Goal: Task Accomplishment & Management: Complete application form

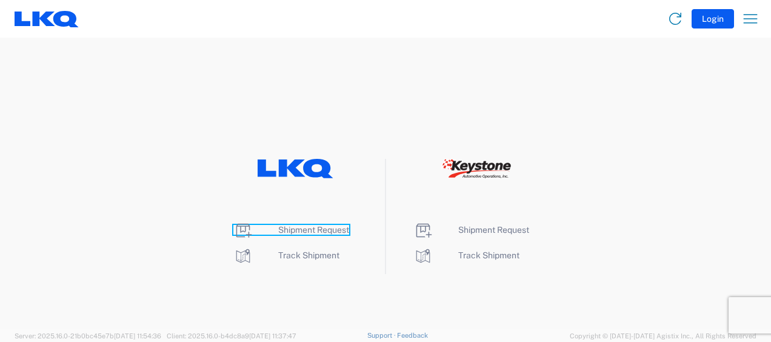
click at [309, 228] on span "Shipment Request" at bounding box center [313, 230] width 71 height 10
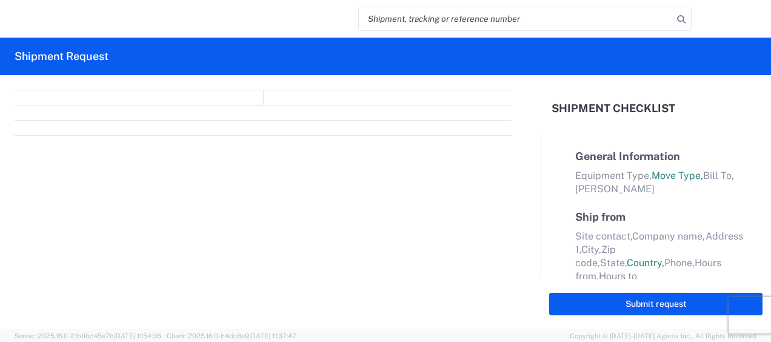
select select "FULL"
select select "LBS"
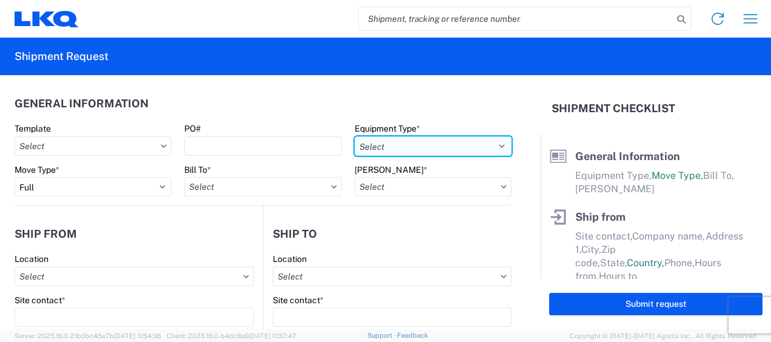
click at [480, 142] on select "Select 53’ Dry Van Flatbed Dropdeck (van) Lowboy (flatbed) Rail" at bounding box center [432, 145] width 157 height 19
select select "STDV"
click at [354, 136] on select "Select 53’ Dry Van Flatbed Dropdeck (van) Lowboy (flatbed) Rail" at bounding box center [432, 145] width 157 height 19
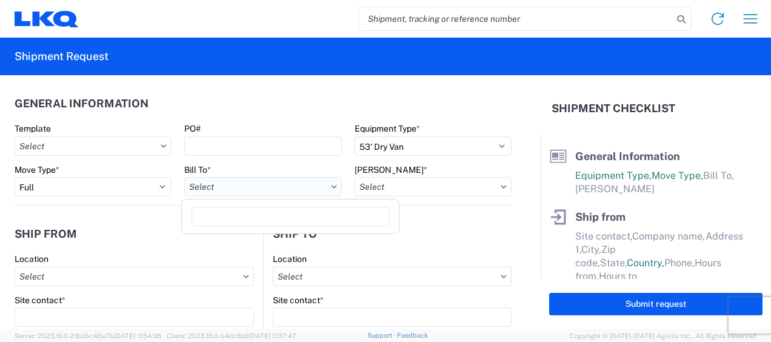
click at [288, 185] on input "Bill To *" at bounding box center [262, 186] width 157 height 19
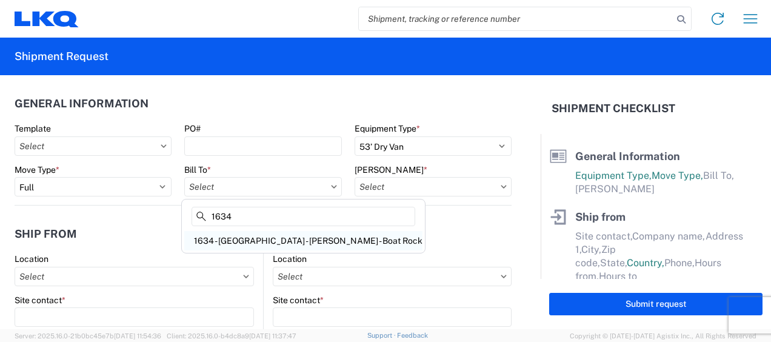
type input "1634"
click at [280, 245] on div "1634 - [GEOGRAPHIC_DATA] - [PERSON_NAME] - Boat Rock" at bounding box center [303, 240] width 238 height 19
type input "1634 - [GEOGRAPHIC_DATA] - [PERSON_NAME] - Boat Rock"
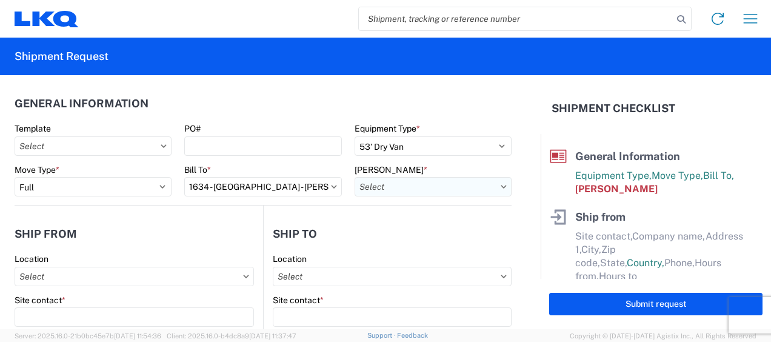
click at [448, 184] on input "[PERSON_NAME] *" at bounding box center [432, 186] width 157 height 19
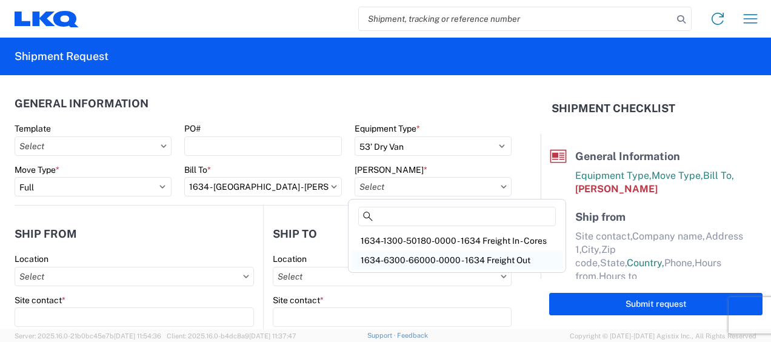
click at [471, 257] on div "1634-6300-66000-0000 - 1634 Freight Out" at bounding box center [457, 259] width 212 height 19
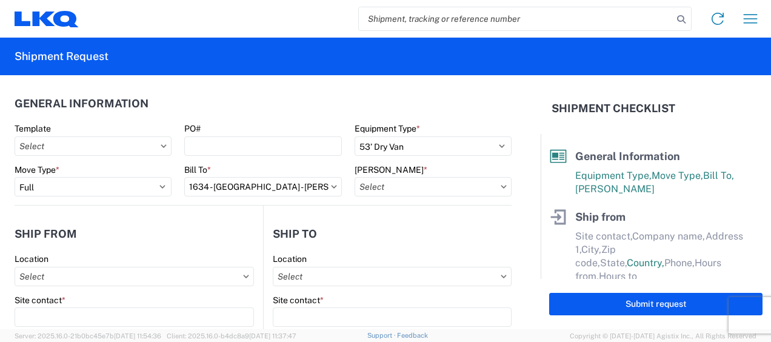
type input "1634-6300-66000-0000 - 1634 Freight Out"
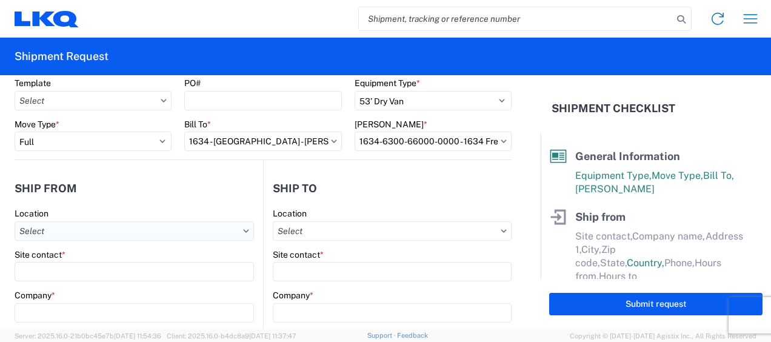
scroll to position [61, 0]
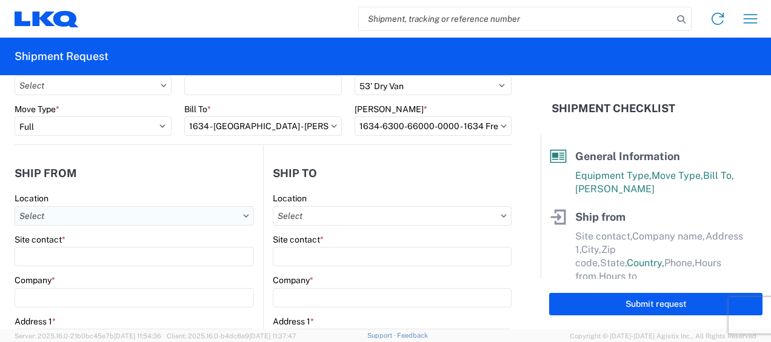
click at [102, 217] on input "Location" at bounding box center [134, 215] width 239 height 19
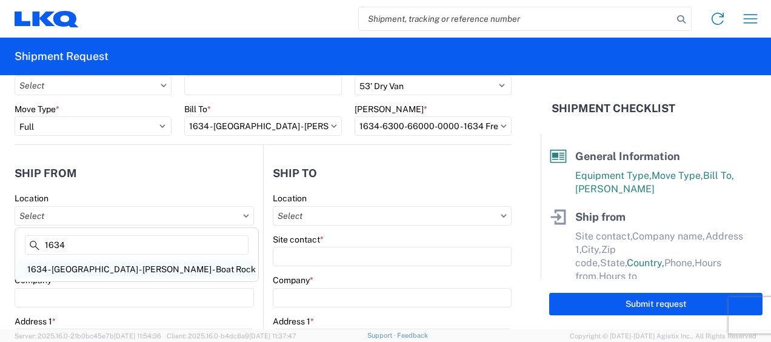
type input "1634"
click at [99, 270] on div "1634 - [GEOGRAPHIC_DATA] - [PERSON_NAME] - Boat Rock" at bounding box center [137, 268] width 238 height 19
type input "1634 - [GEOGRAPHIC_DATA] - [PERSON_NAME] - Boat Rock"
type input "LKQ Corporation"
type input "[STREET_ADDRESS]"
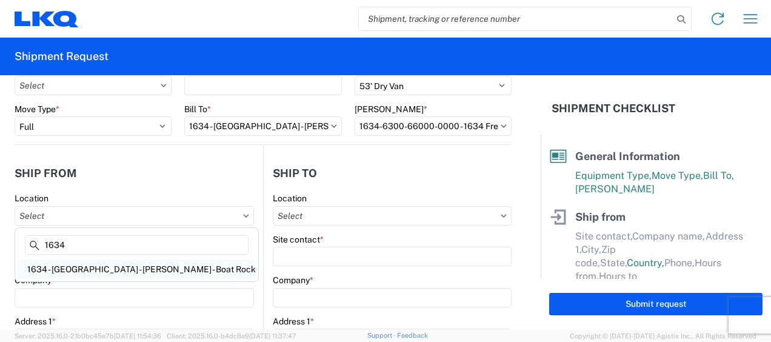
type input "[GEOGRAPHIC_DATA]"
type input "30336"
select select "GA"
select select "US"
type input "[PHONE_NUMBER]"
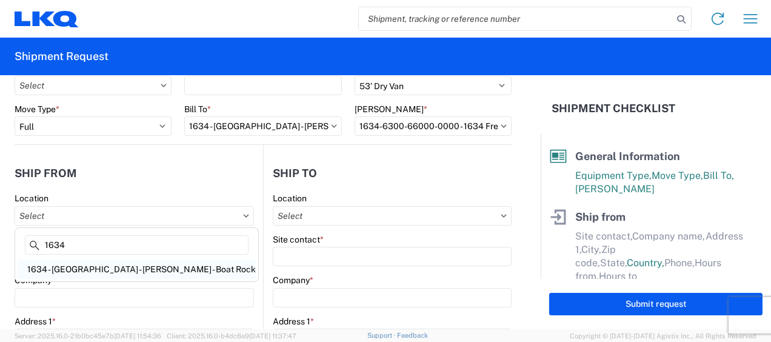
type input "00:00"
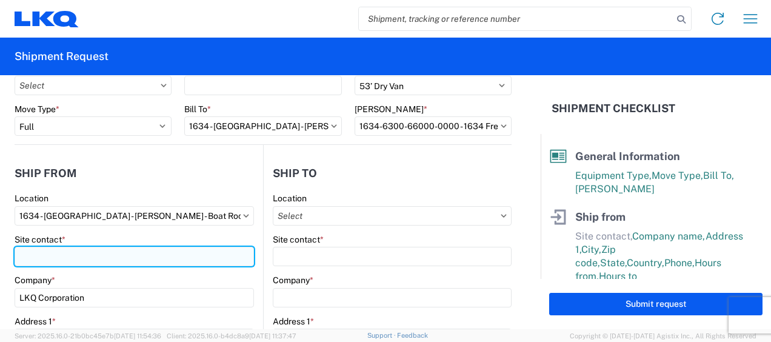
click at [51, 250] on input "Site contact *" at bounding box center [134, 256] width 239 height 19
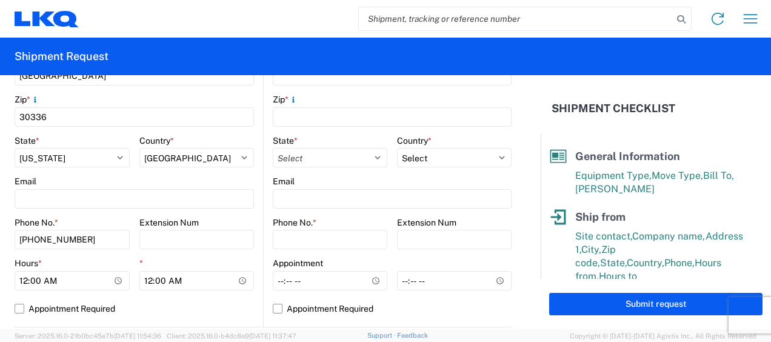
scroll to position [485, 0]
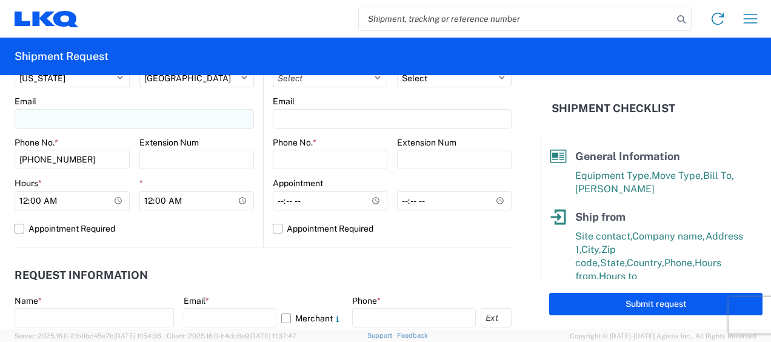
type input "[PERSON_NAME]"
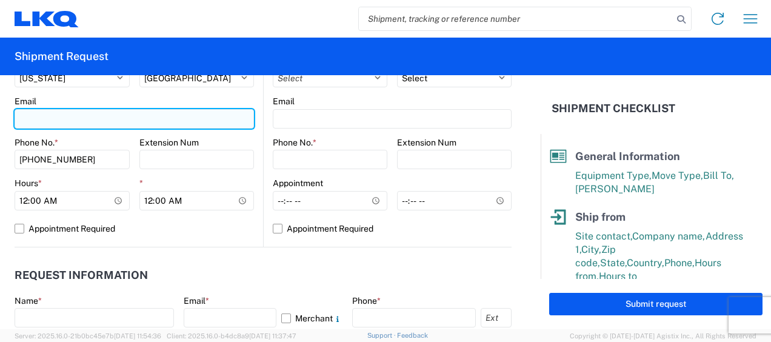
click at [70, 113] on input "Email" at bounding box center [134, 118] width 239 height 19
type input "[EMAIL_ADDRESS][DOMAIN_NAME]"
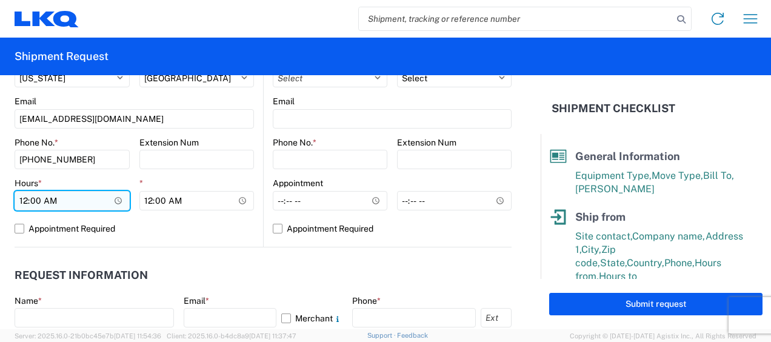
click at [24, 199] on input "00:00" at bounding box center [72, 200] width 115 height 19
type input "07:00"
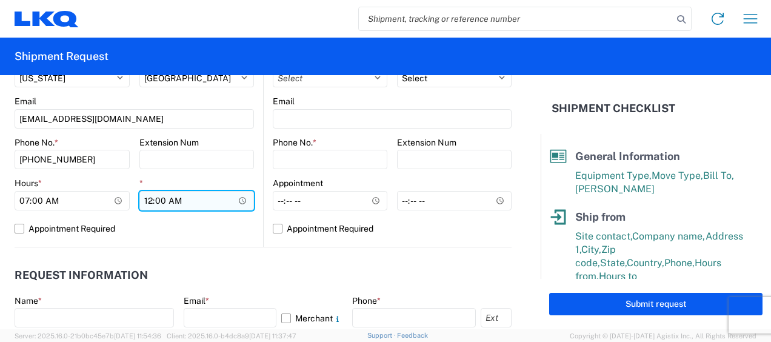
click at [148, 201] on input "00:00" at bounding box center [196, 200] width 115 height 19
type input "11:00"
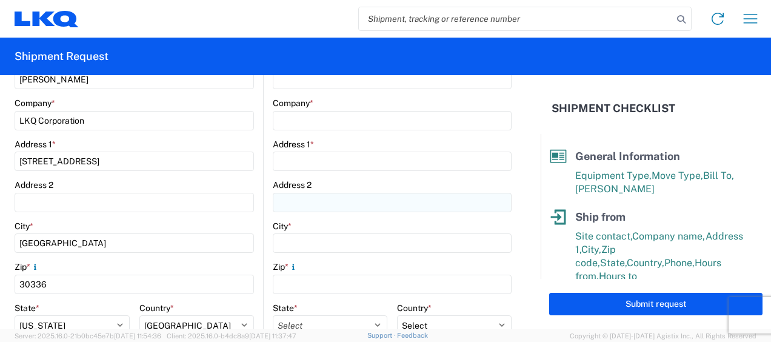
scroll to position [182, 0]
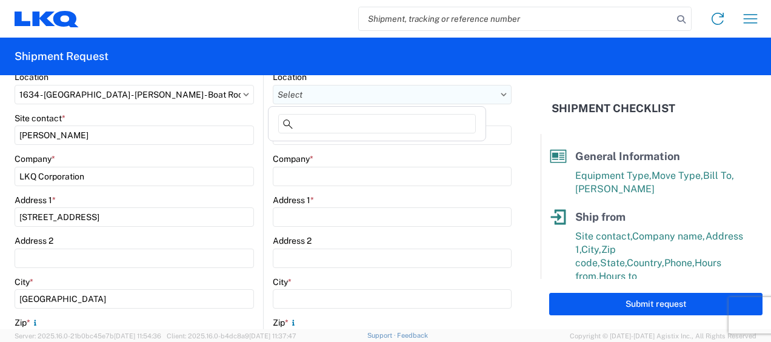
click at [426, 91] on input "Location" at bounding box center [392, 94] width 239 height 19
type input "1772"
click at [345, 146] on div "1772 - LKQ Atlanta Core Newnan" at bounding box center [377, 147] width 212 height 19
type input "1772 - LKQ Atlanta Core Newnan"
type input "LKQ Corporation"
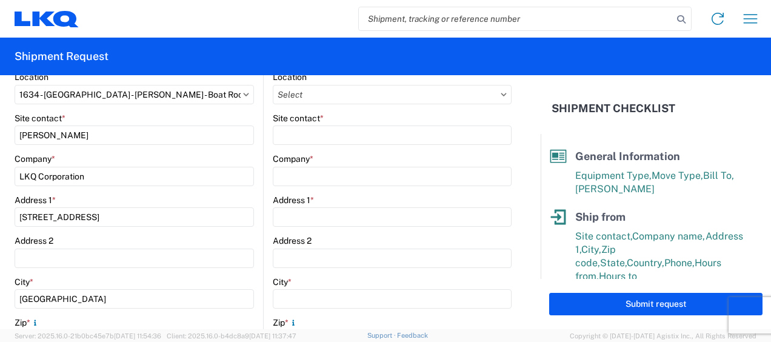
type input "[STREET_ADDRESS]"
type input "Newnan"
type input "30265"
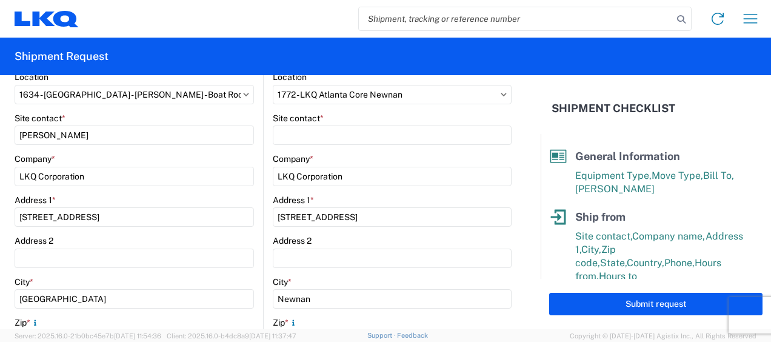
select select "US"
click at [279, 122] on label "Site contact *" at bounding box center [298, 118] width 51 height 11
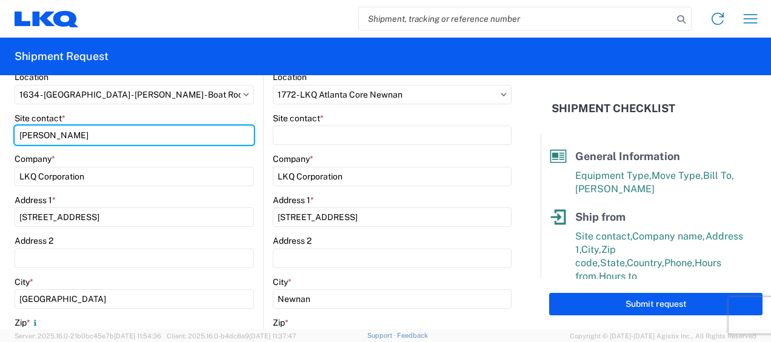
click at [254, 125] on input "[PERSON_NAME]" at bounding box center [134, 134] width 239 height 19
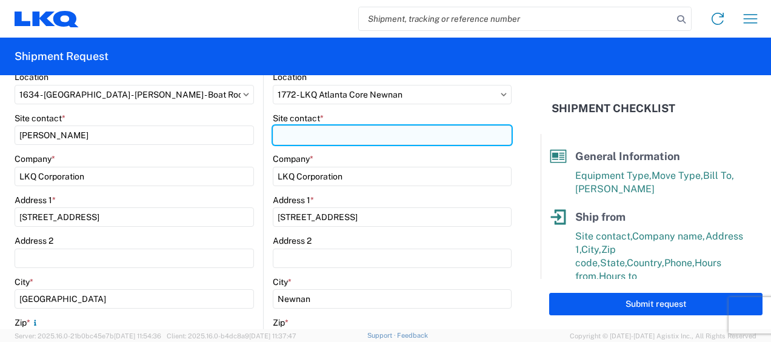
click at [291, 127] on input "Site contact *" at bounding box center [392, 134] width 239 height 19
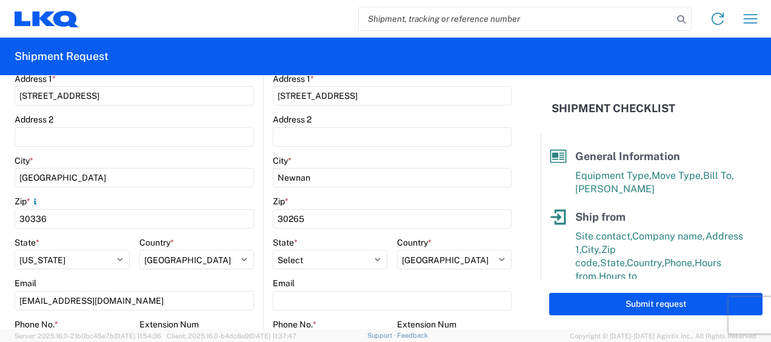
scroll to position [424, 0]
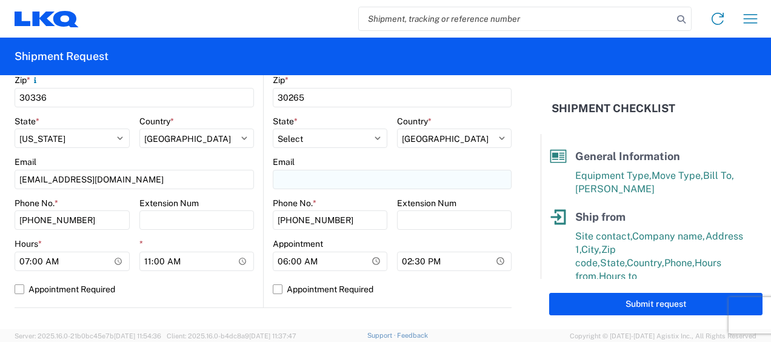
type input "[PERSON_NAME]"
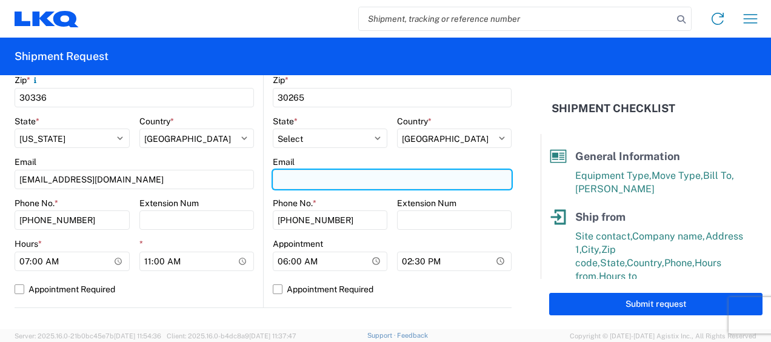
click at [295, 179] on input "Email" at bounding box center [392, 179] width 239 height 19
type input "m"
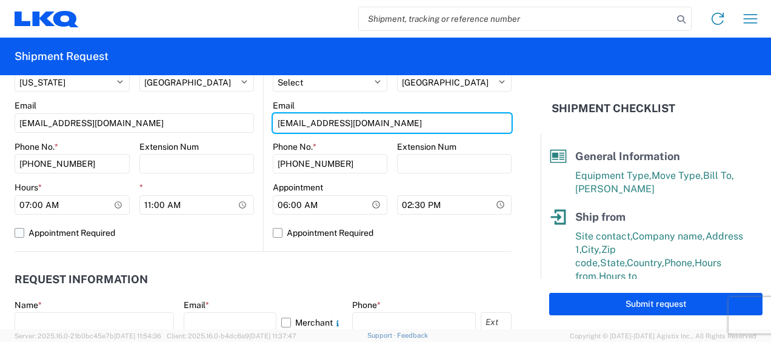
scroll to position [545, 0]
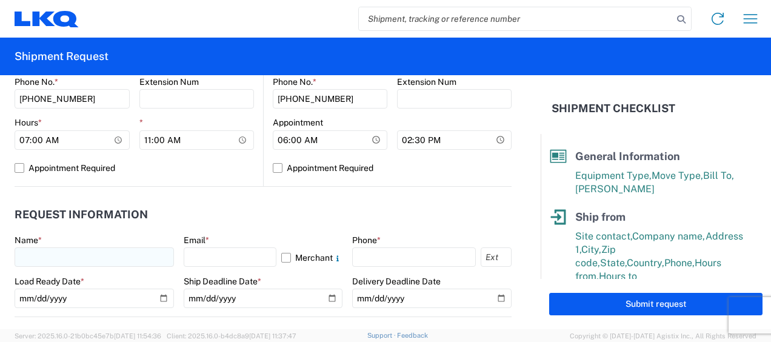
type input "[EMAIL_ADDRESS][DOMAIN_NAME]"
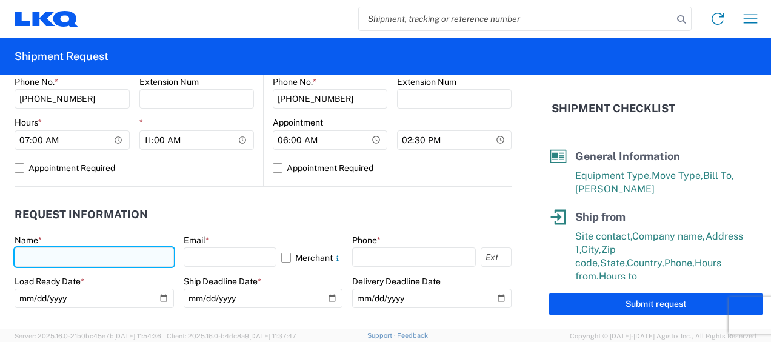
click at [101, 261] on input "text" at bounding box center [94, 256] width 159 height 19
type input "[PERSON_NAME]"
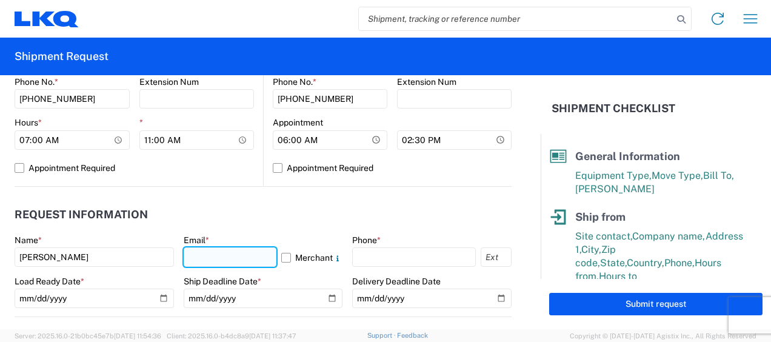
click at [239, 257] on input "text" at bounding box center [230, 256] width 93 height 19
type input "[EMAIL_ADDRESS][DOMAIN_NAME]"
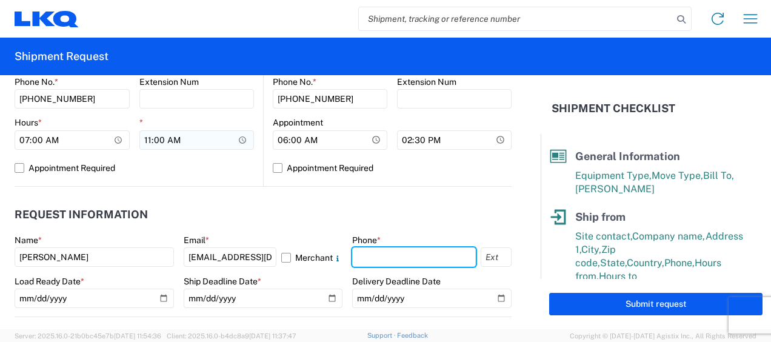
type input "6783998501"
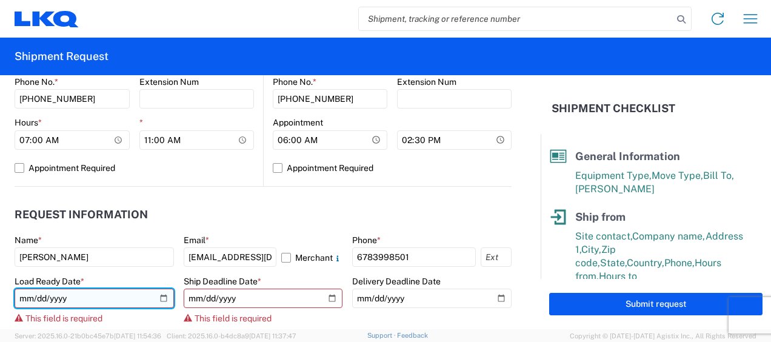
click at [27, 299] on input "date" at bounding box center [94, 297] width 159 height 19
type input "[DATE]"
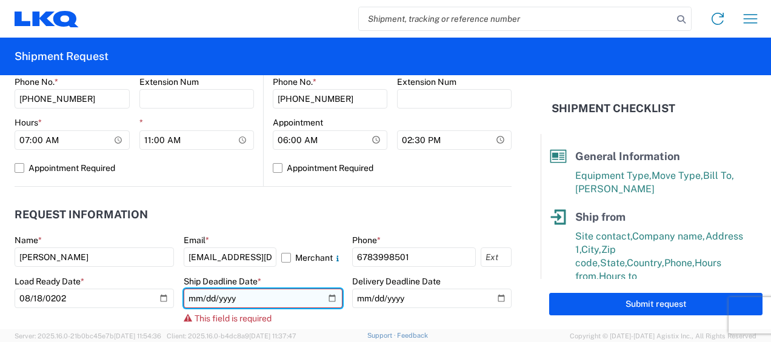
click at [190, 293] on input "date" at bounding box center [263, 297] width 159 height 19
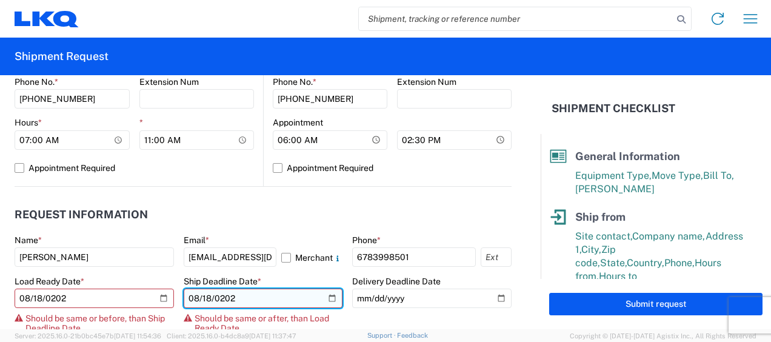
type input "[DATE]"
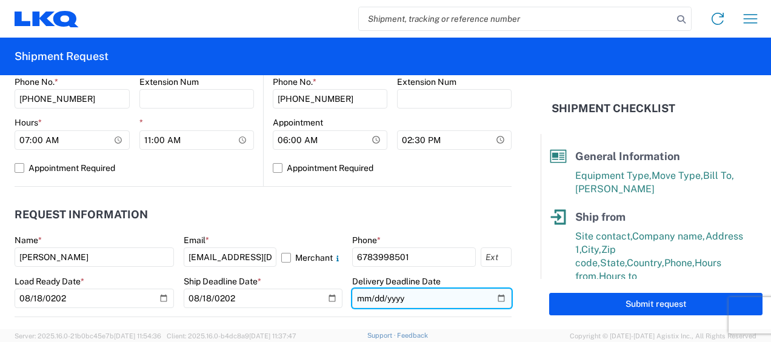
click at [356, 299] on input "date" at bounding box center [431, 297] width 159 height 19
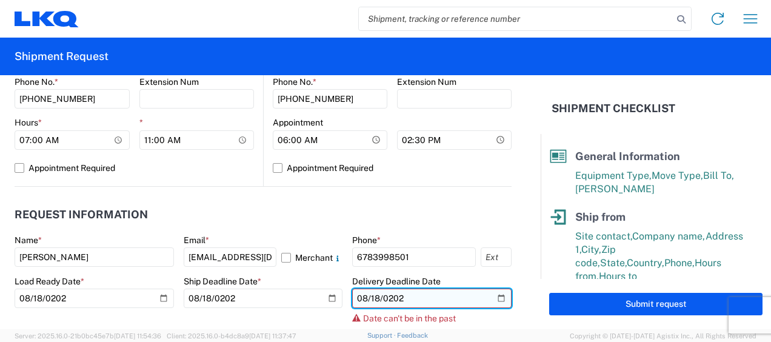
type input "[DATE]"
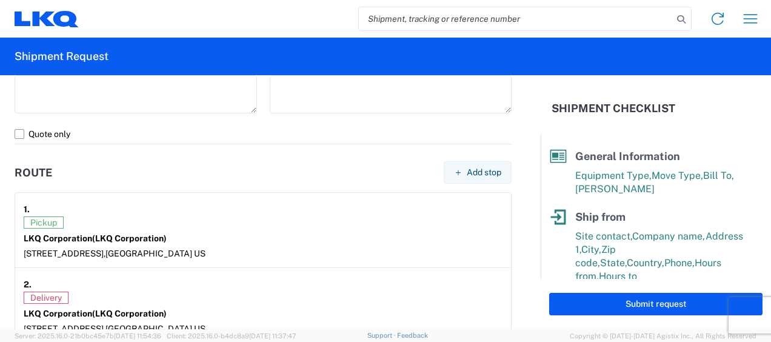
scroll to position [1030, 0]
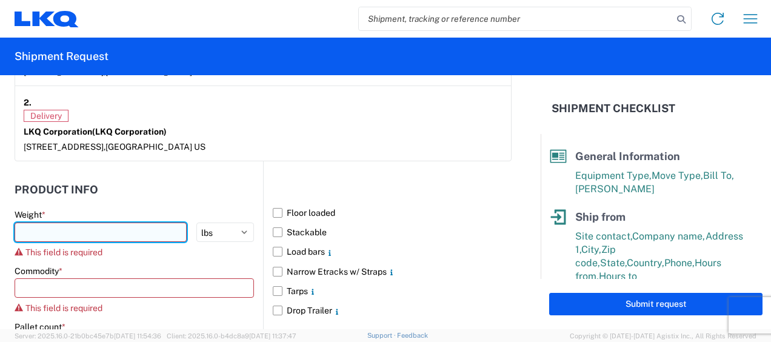
click at [133, 228] on input "number" at bounding box center [101, 231] width 172 height 19
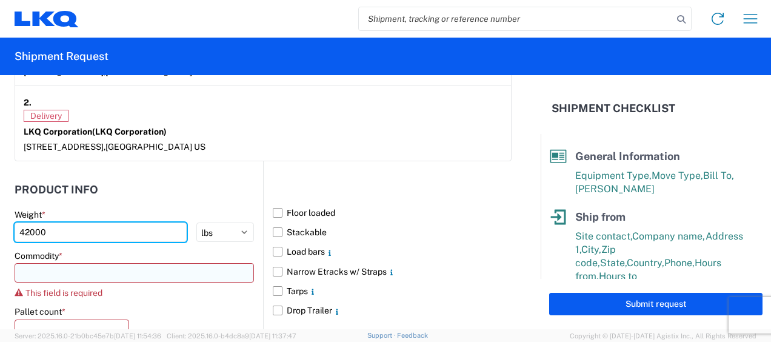
type input "42000"
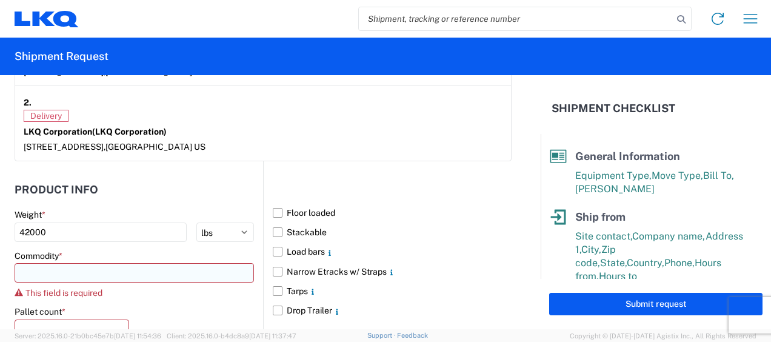
click at [128, 274] on input at bounding box center [134, 272] width 239 height 19
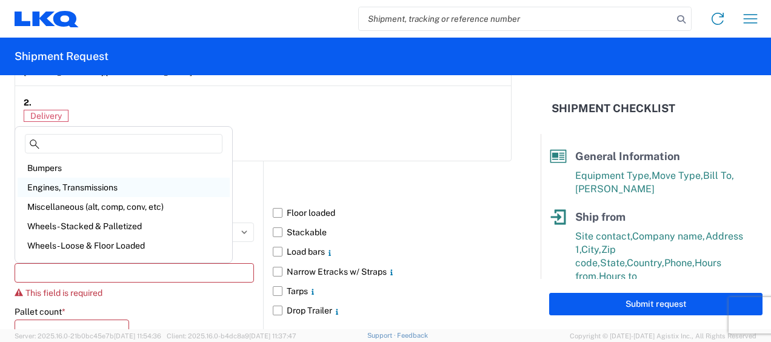
click at [82, 187] on div "Engines, Transmissions" at bounding box center [124, 187] width 212 height 19
type input "Engines, Transmissions"
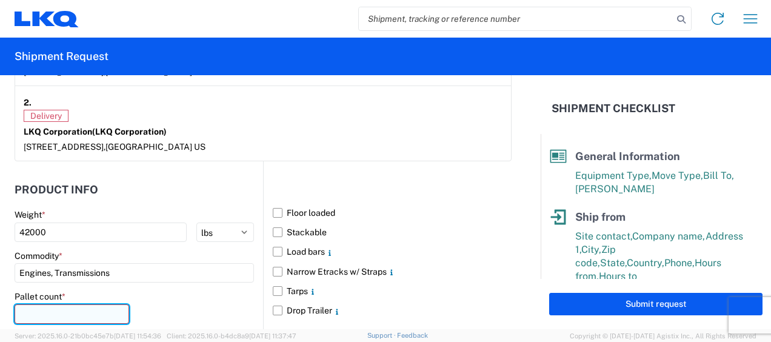
click at [67, 309] on input "number" at bounding box center [72, 313] width 115 height 19
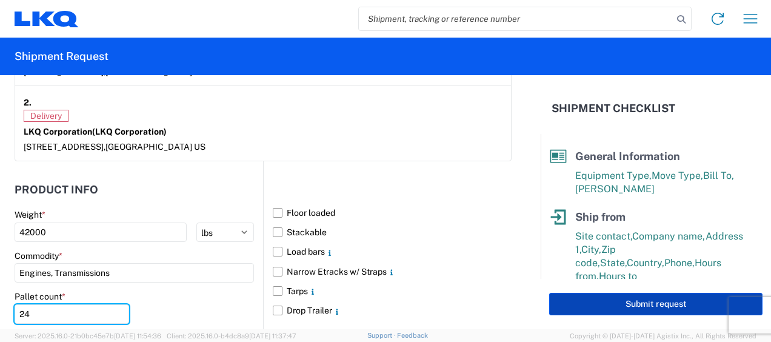
type input "24"
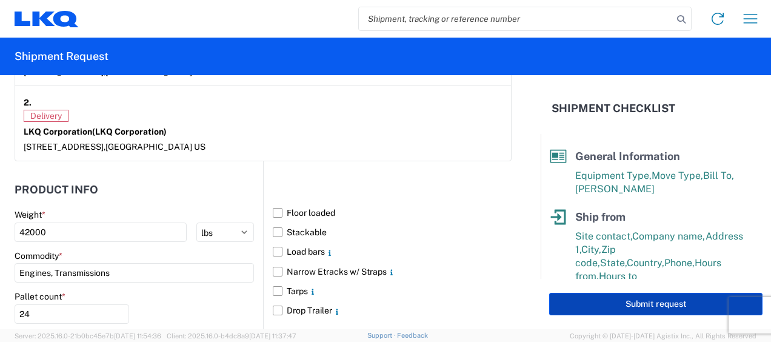
click at [650, 300] on button "Submit request" at bounding box center [655, 304] width 213 height 22
select select "US"
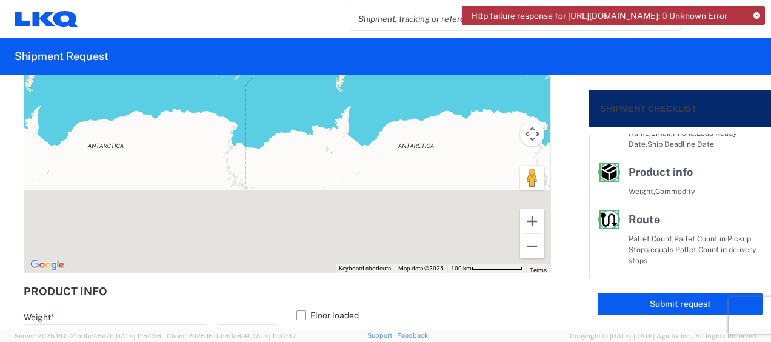
scroll to position [1333, 0]
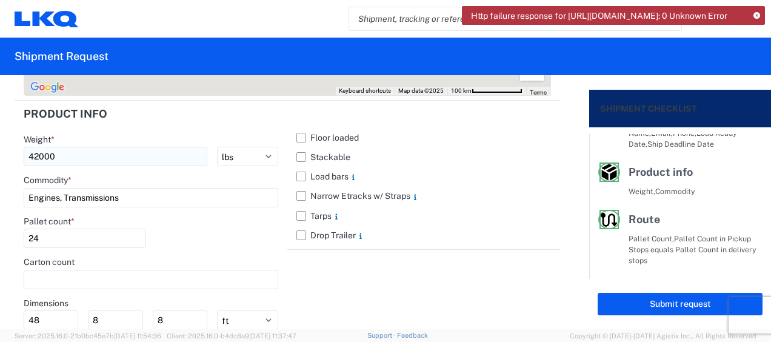
click at [81, 154] on input "42000" at bounding box center [116, 156] width 184 height 19
type input "4"
type input "36000"
click at [135, 195] on input "Engines, Transmissions" at bounding box center [151, 197] width 254 height 19
click at [148, 194] on input "Engines, Transmissions" at bounding box center [151, 197] width 254 height 19
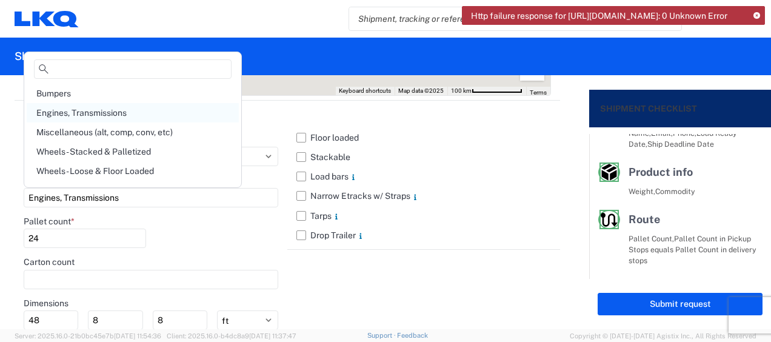
click at [73, 111] on div "Engines, Transmissions" at bounding box center [133, 112] width 212 height 19
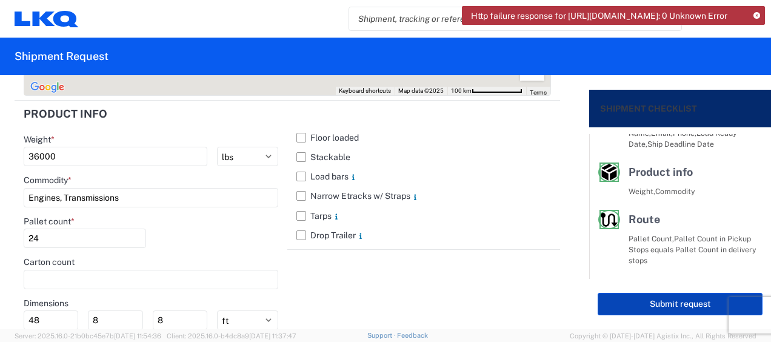
click at [676, 304] on button "Submit request" at bounding box center [679, 304] width 165 height 22
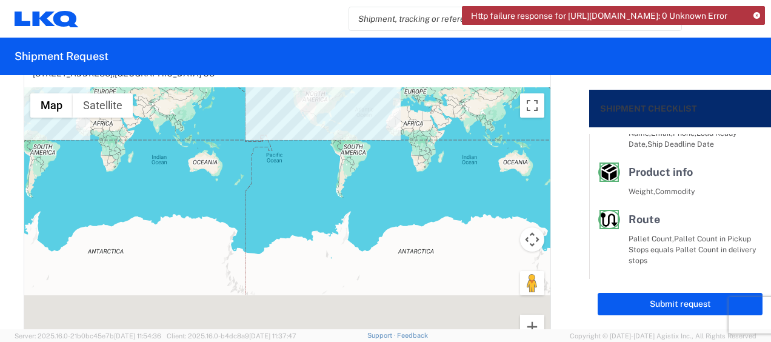
scroll to position [969, 0]
